Goal: Task Accomplishment & Management: Manage account settings

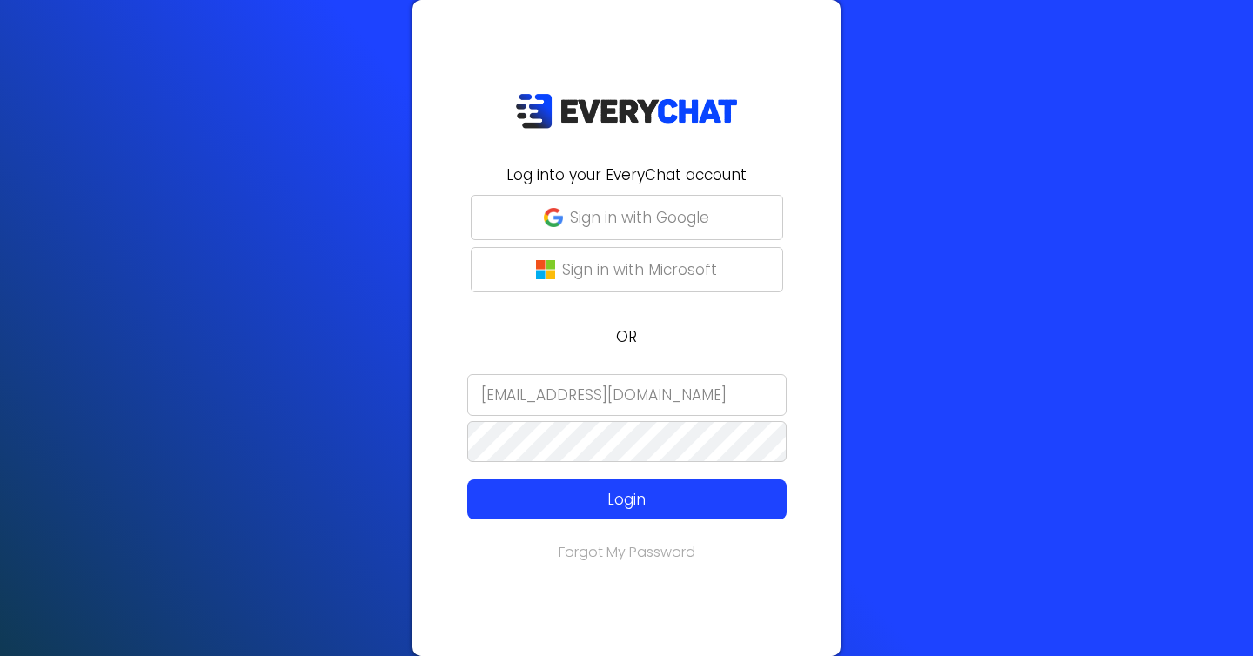
click at [655, 396] on input "[EMAIL_ADDRESS][DOMAIN_NAME]" at bounding box center [626, 395] width 319 height 42
type input "[EMAIL_ADDRESS][DOMAIN_NAME]"
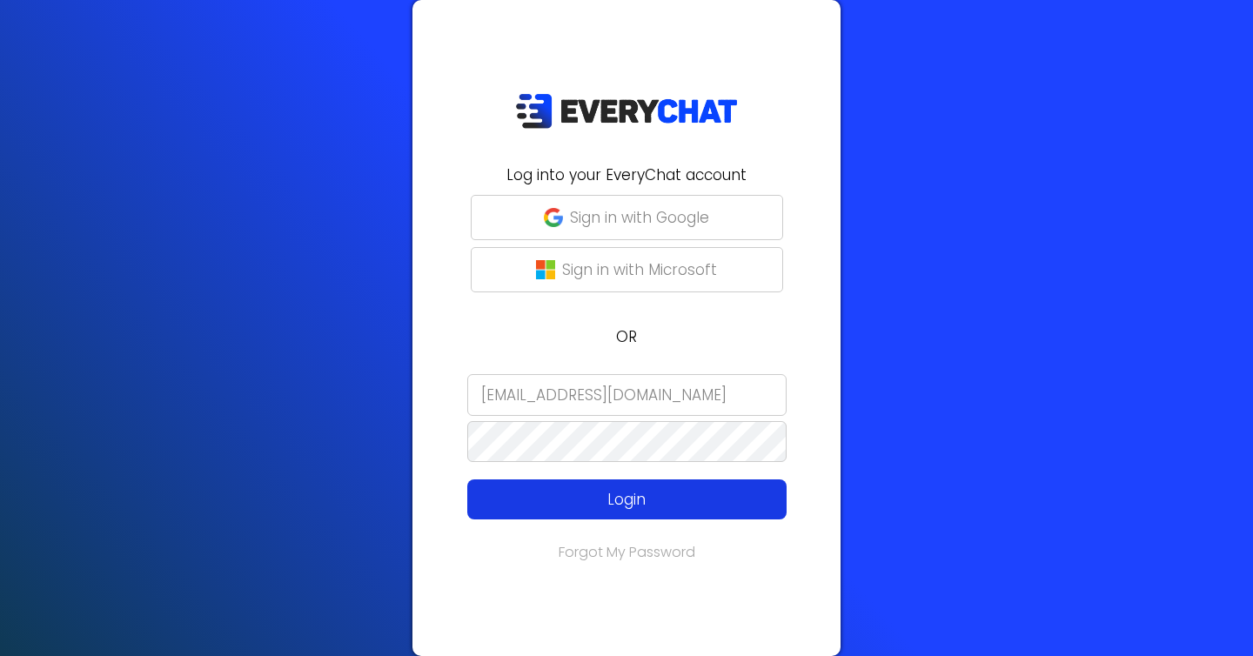
click at [583, 502] on p "Login" at bounding box center [627, 499] width 255 height 23
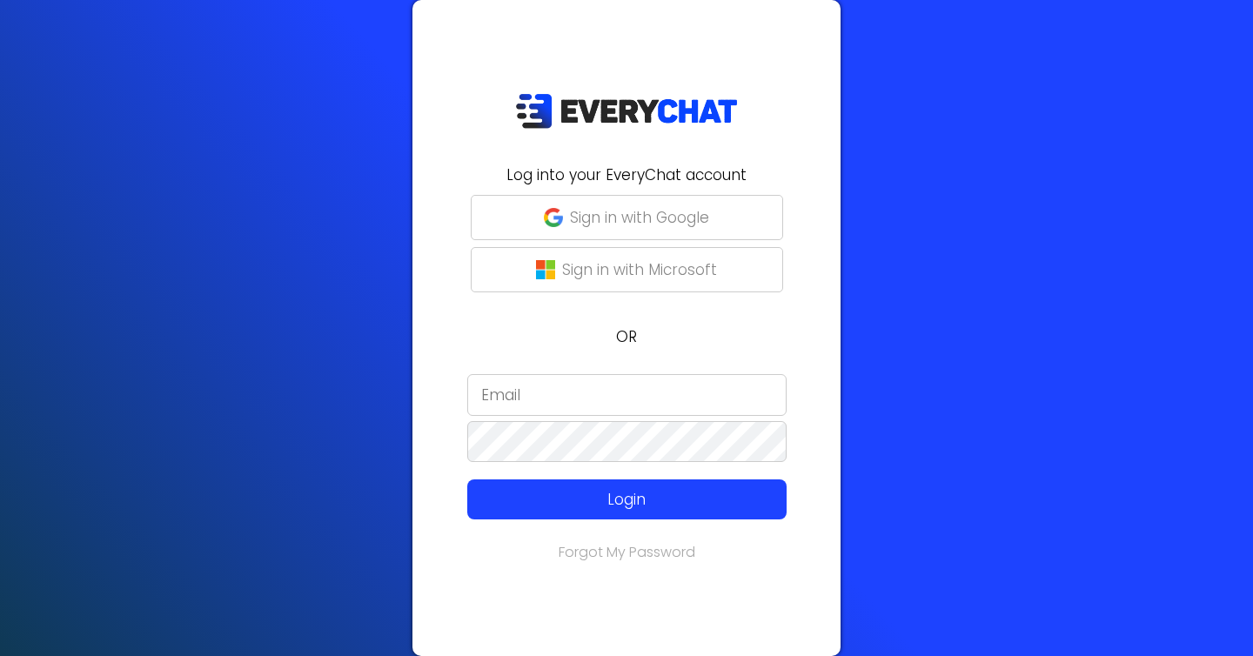
type input "[EMAIL_ADDRESS][DOMAIN_NAME]"
click at [613, 227] on p "Sign in with Google" at bounding box center [639, 217] width 139 height 23
